Goal: Information Seeking & Learning: Learn about a topic

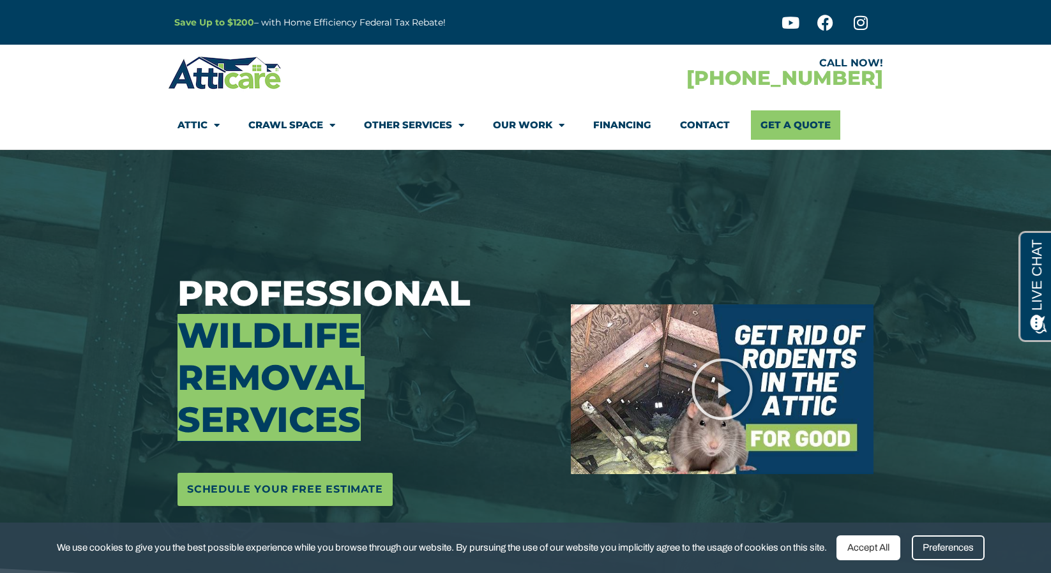
click at [435, 150] on div "Professional Wildlife Removal Services Schedule Your Free Estimate" at bounding box center [364, 389] width 393 height 479
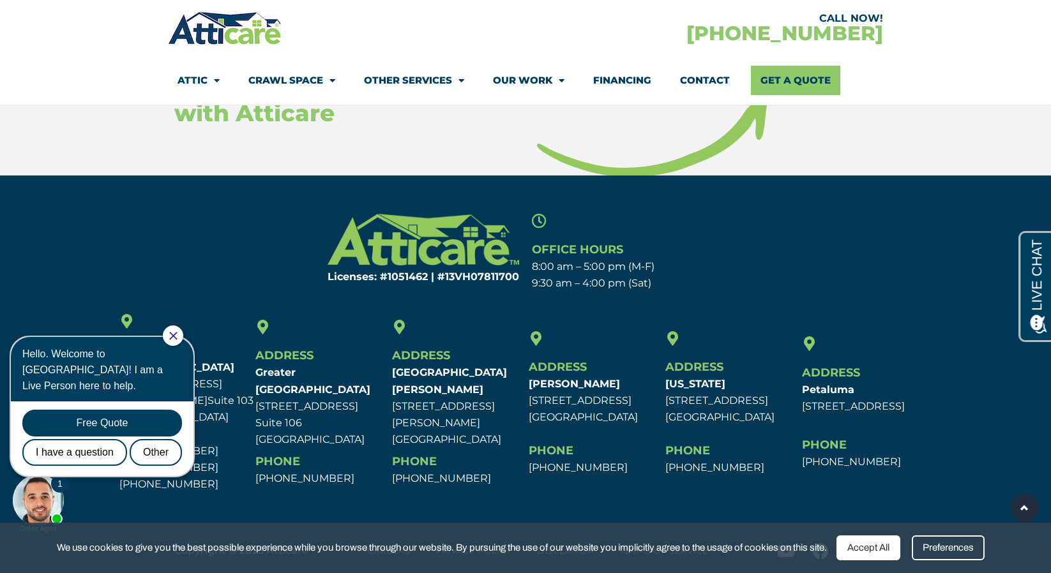
scroll to position [6205, 0]
click at [183, 331] on div at bounding box center [173, 336] width 20 height 20
click at [177, 338] on icon "Close Chat" at bounding box center [173, 336] width 8 height 8
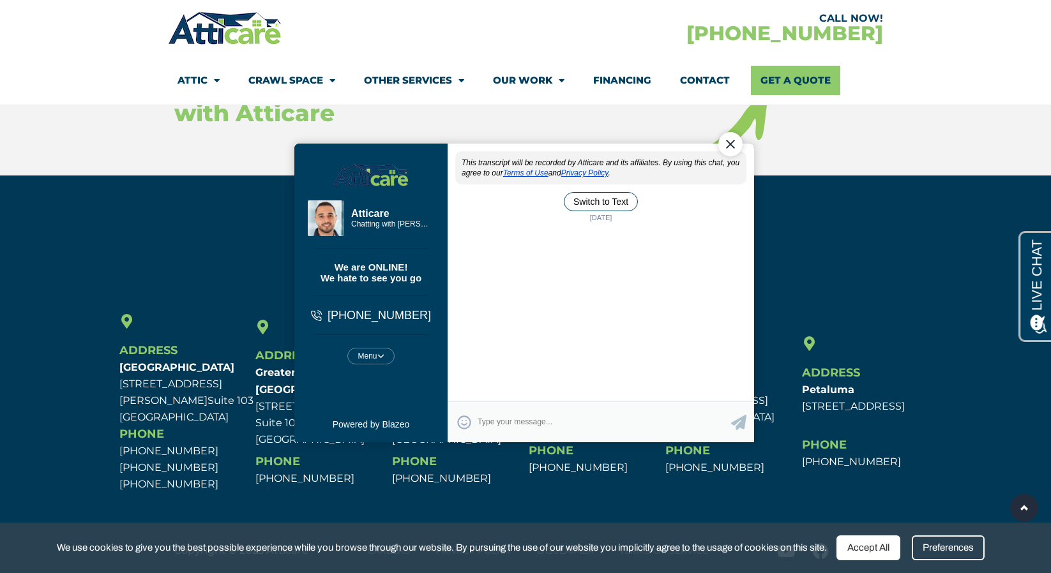
scroll to position [0, 0]
click at [512, 83] on link "Our Work" at bounding box center [528, 80] width 71 height 29
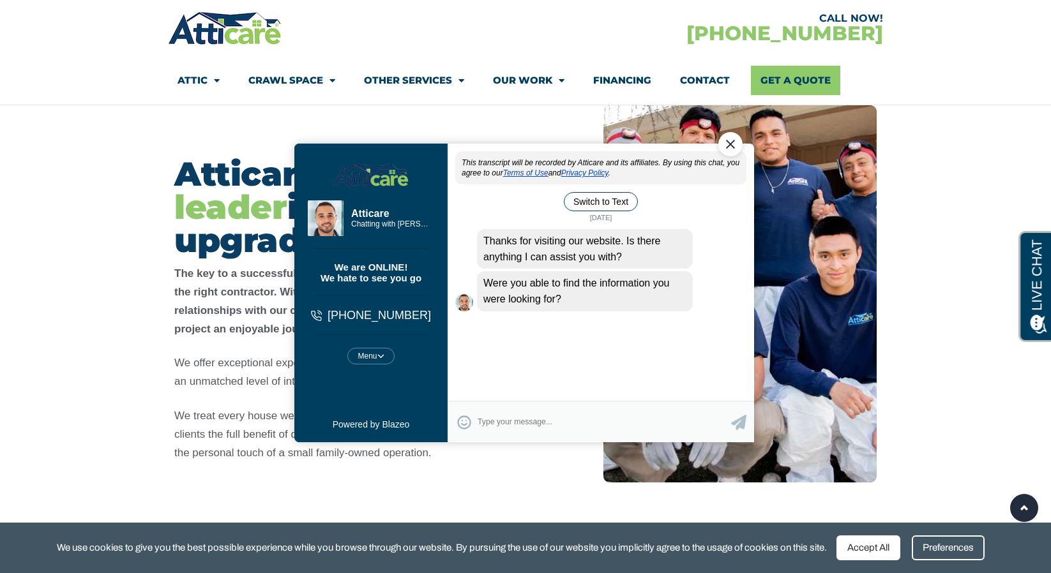
scroll to position [273, 0]
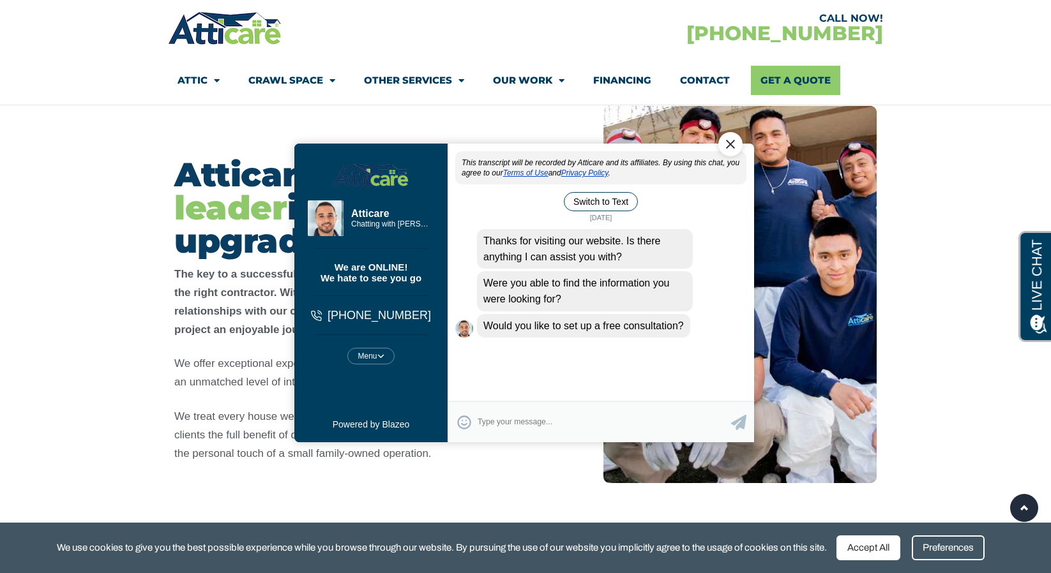
click at [723, 150] on div "Close Chat" at bounding box center [730, 144] width 24 height 24
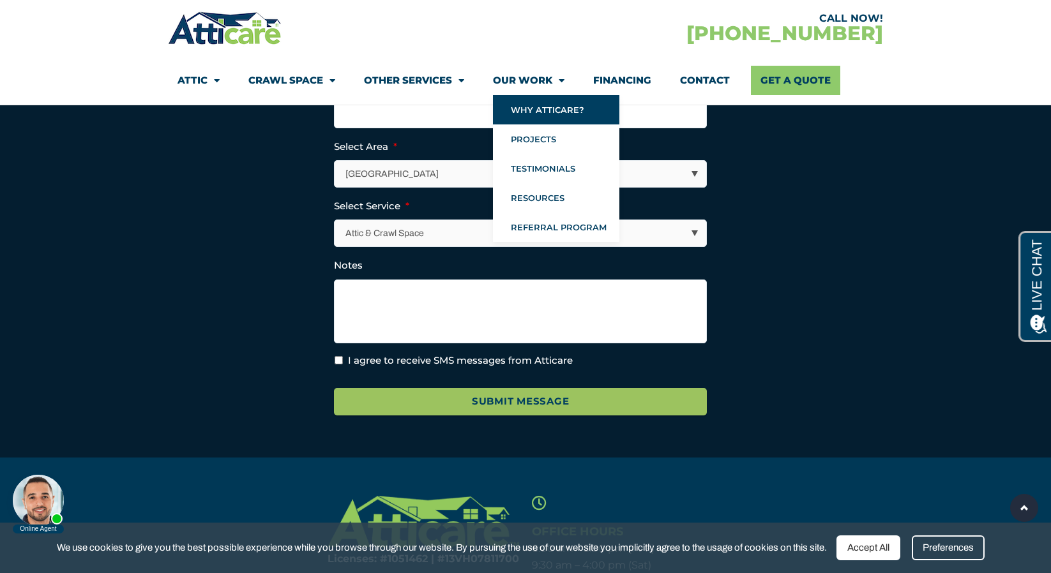
scroll to position [2589, 0]
